Goal: Transaction & Acquisition: Purchase product/service

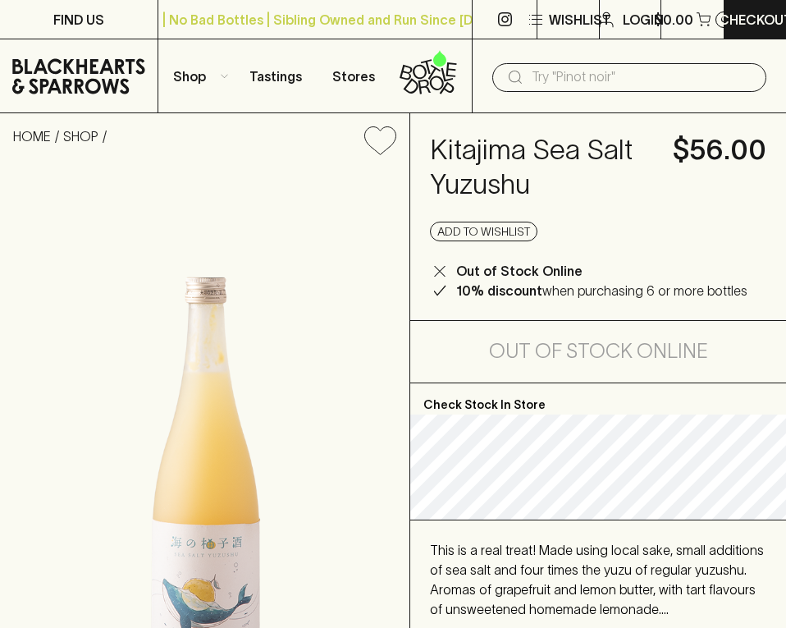
click at [560, 72] on input "text" at bounding box center [643, 77] width 222 height 26
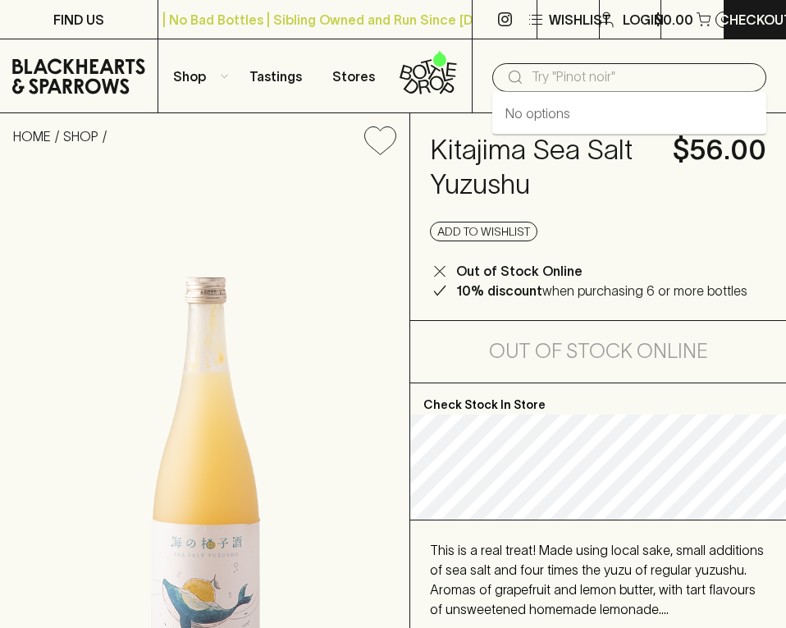
paste input "Delinquente [PERSON_NAME] Pet Nat 2024"
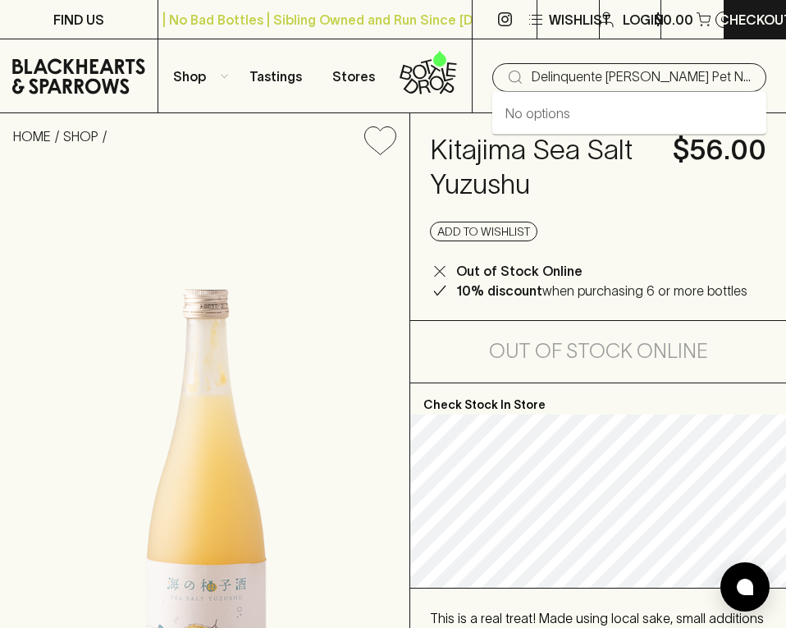
type input "Delinquente [PERSON_NAME] Pet Nat"
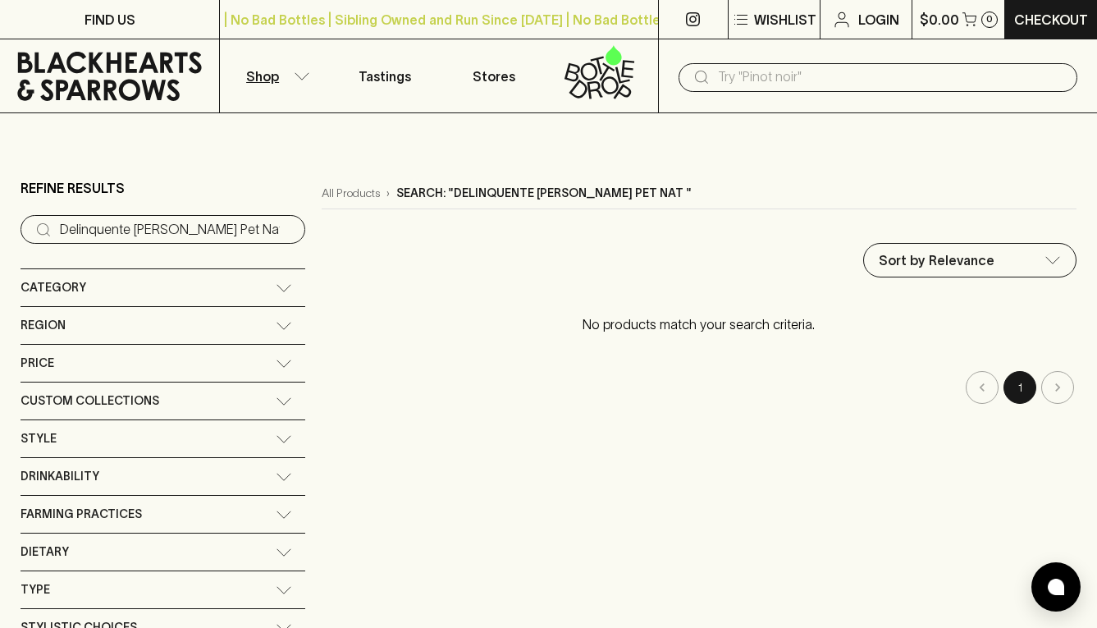
click at [751, 84] on input "text" at bounding box center [891, 77] width 346 height 26
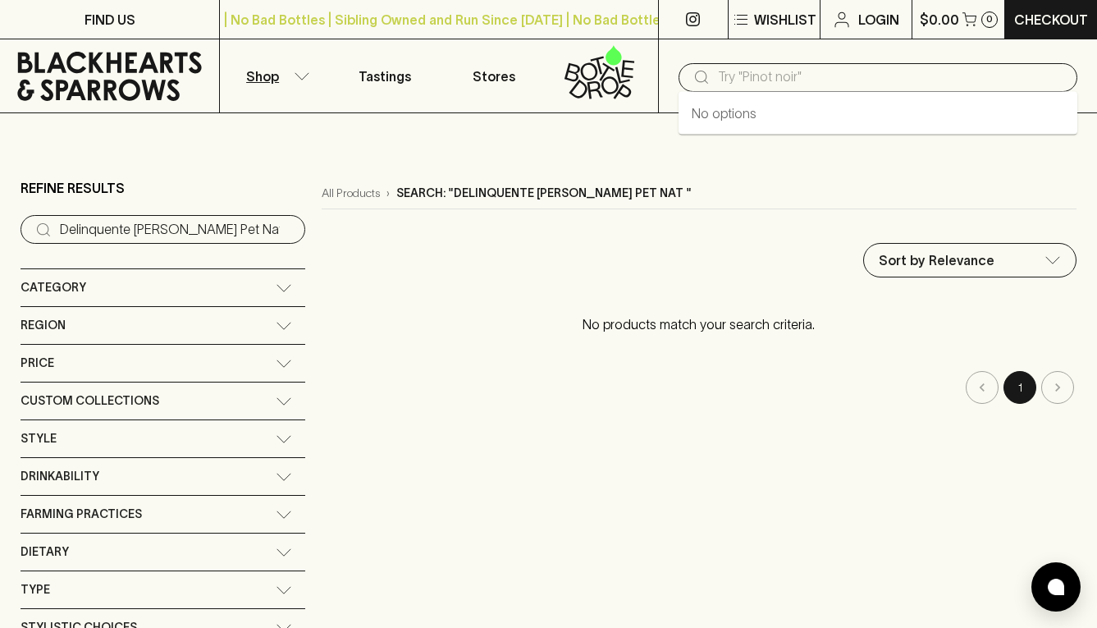
paste input "Delinquente [PERSON_NAME] Pet Nat 2024"
drag, startPoint x: 782, startPoint y: 77, endPoint x: 907, endPoint y: 90, distance: 126.2
click at [785, 90] on div "​ Delinquente [PERSON_NAME] Pet Nat 2024" at bounding box center [877, 77] width 399 height 29
type input "Delinquente"
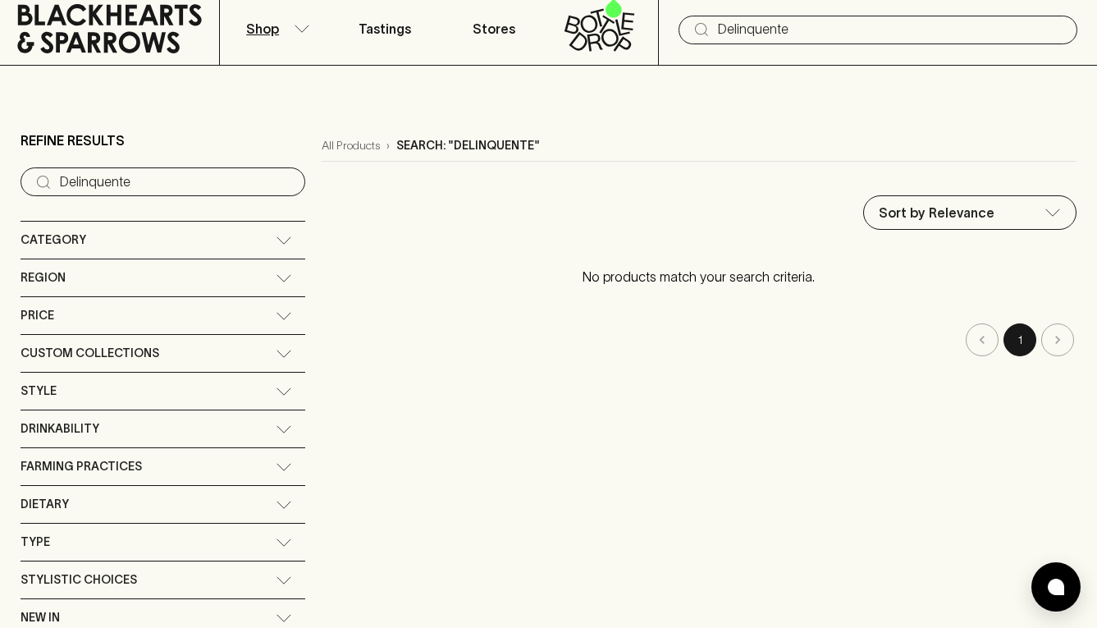
scroll to position [82, 0]
